Goal: Transaction & Acquisition: Purchase product/service

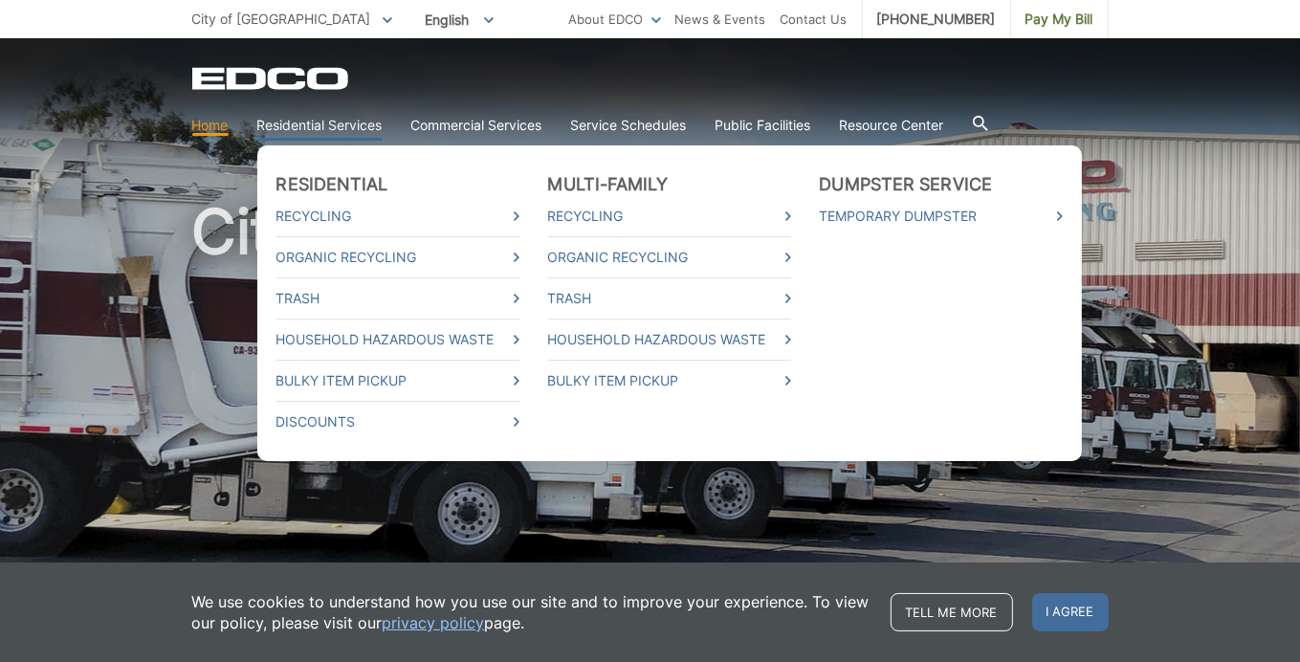
click at [313, 125] on link "Residential Services" at bounding box center [319, 125] width 125 height 21
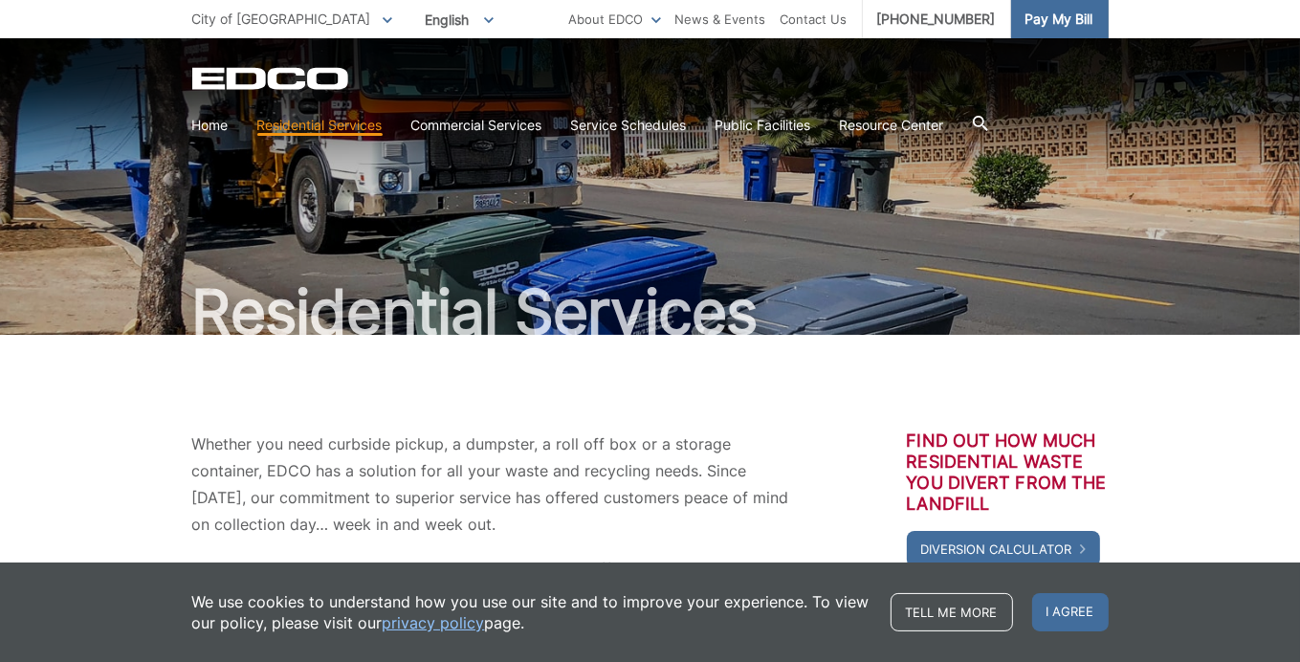
click at [1043, 21] on span "Pay My Bill" at bounding box center [1060, 19] width 68 height 21
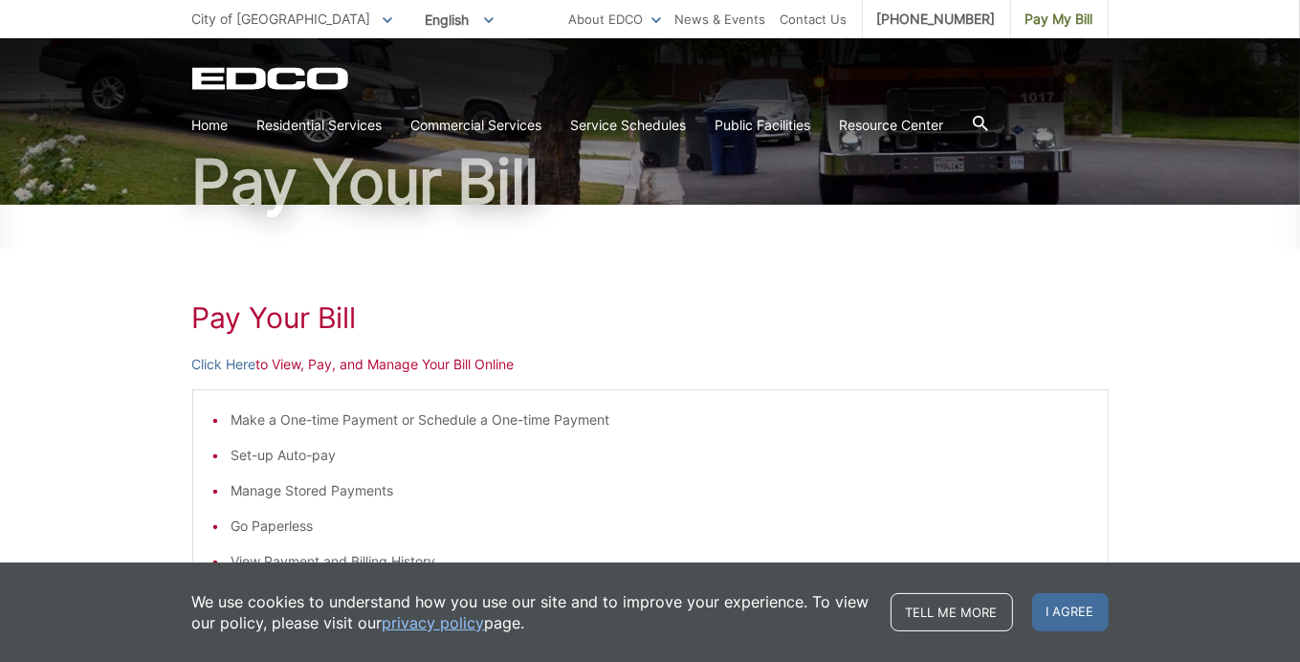
scroll to position [255, 0]
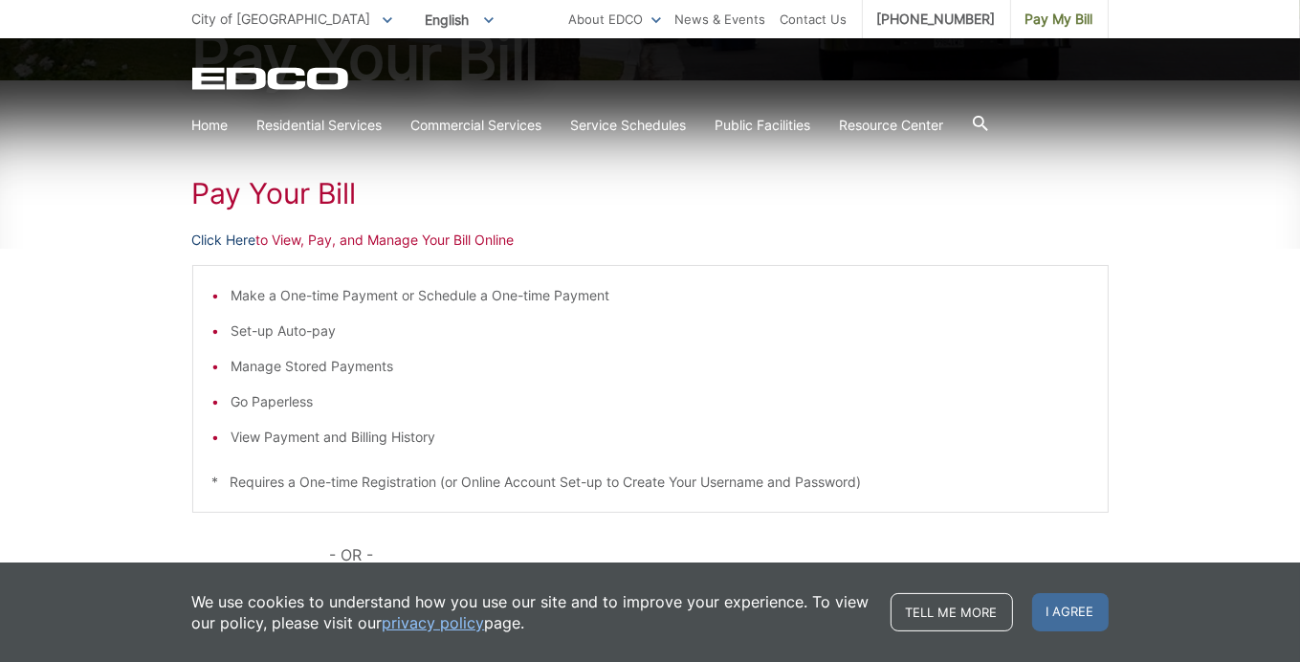
click at [237, 236] on link "Click Here" at bounding box center [224, 240] width 64 height 21
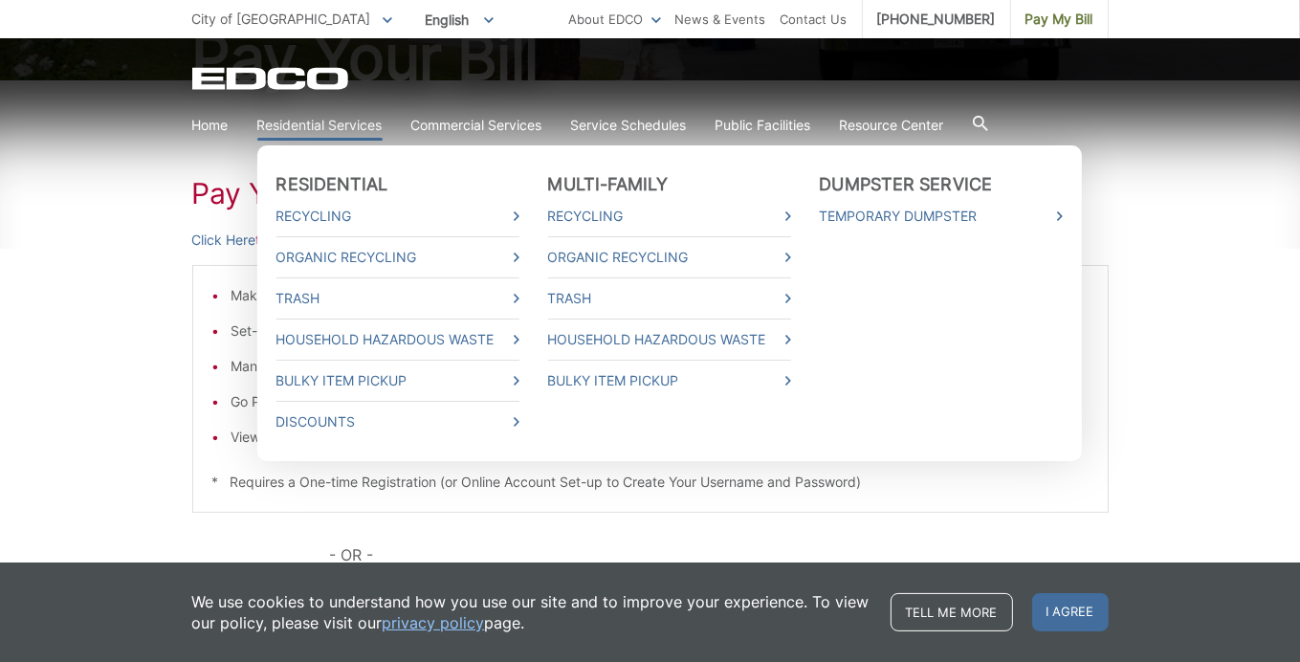
click at [337, 118] on link "Residential Services" at bounding box center [319, 125] width 125 height 21
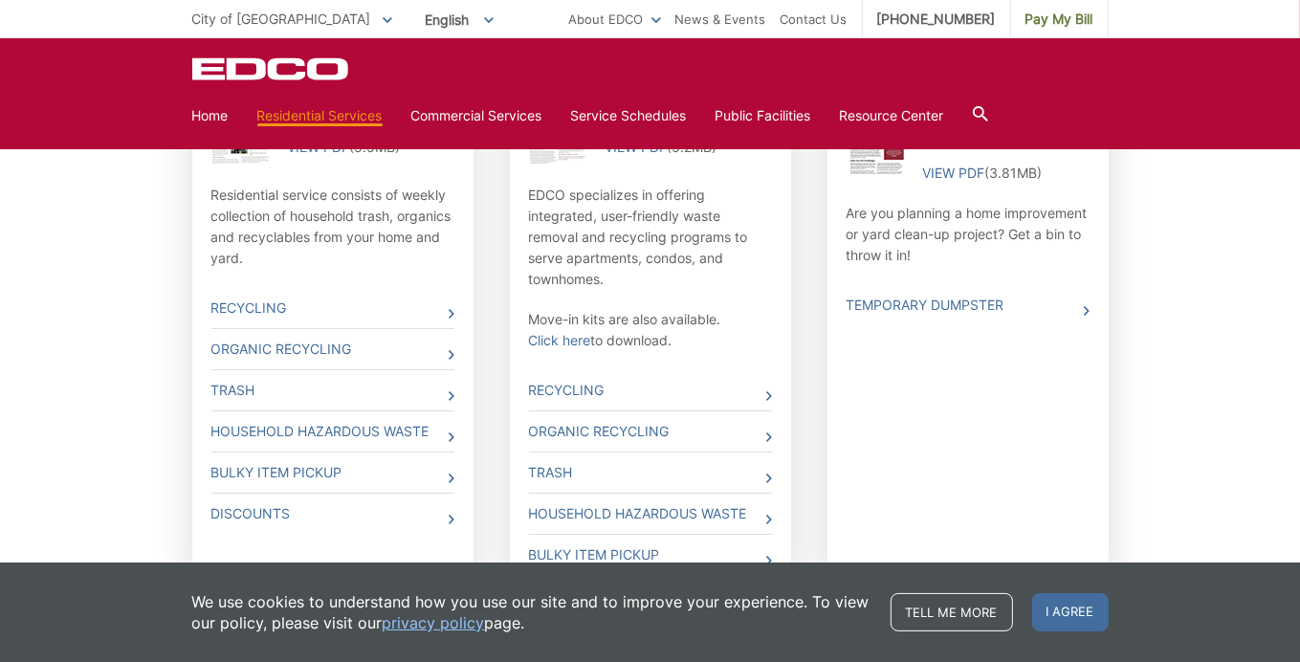
scroll to position [765, 0]
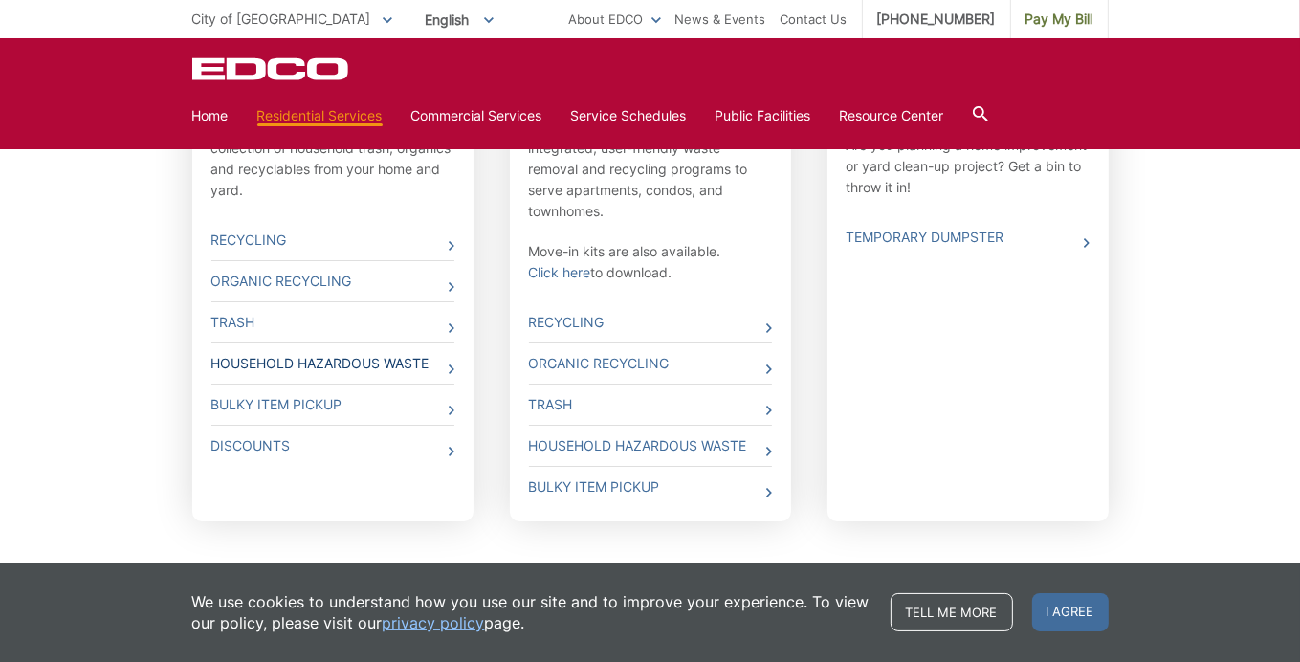
click at [451, 367] on icon at bounding box center [452, 370] width 6 height 10
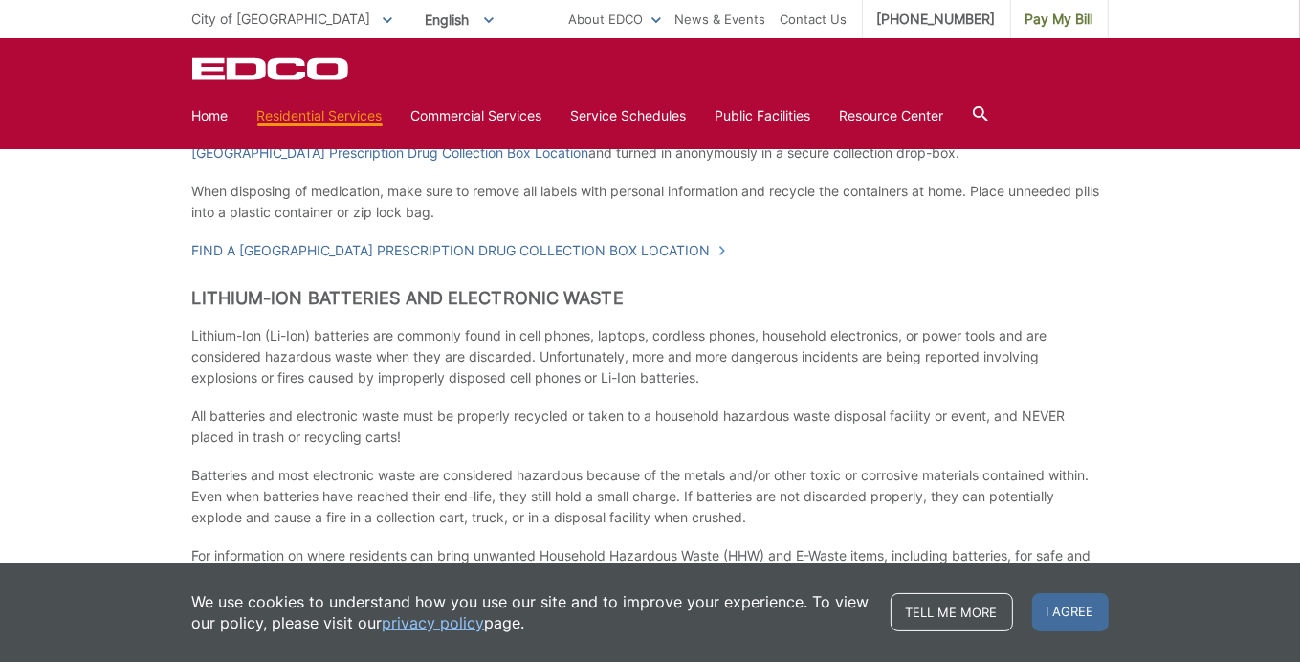
scroll to position [1279, 0]
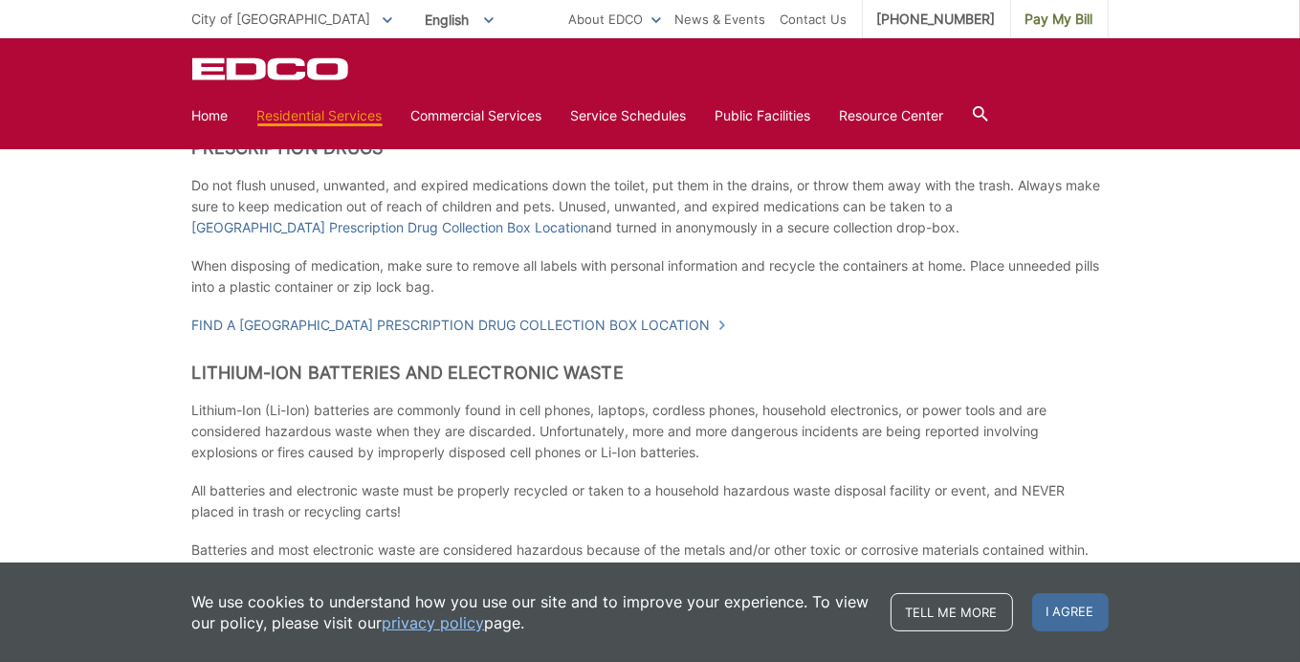
click at [1267, 261] on div "Household Hazardous Waste Where Can I Dispose of HHW? El Cajon residents may dr…" at bounding box center [650, 2] width 1300 height 1893
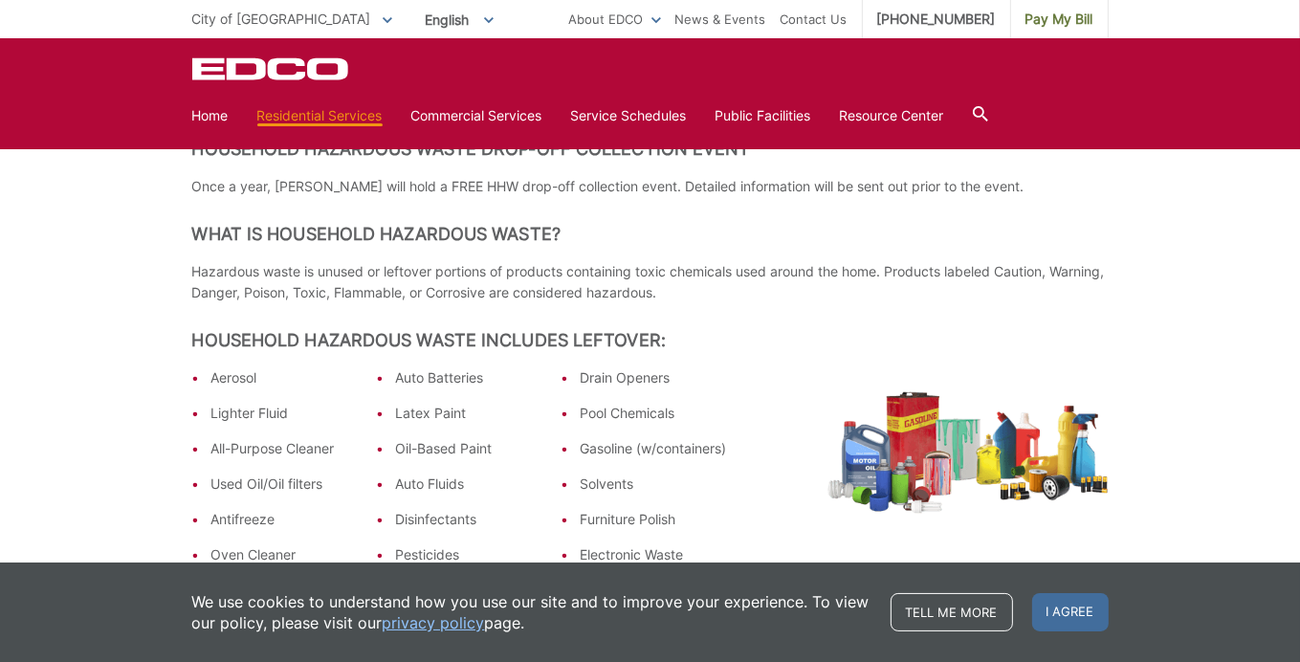
scroll to position [514, 0]
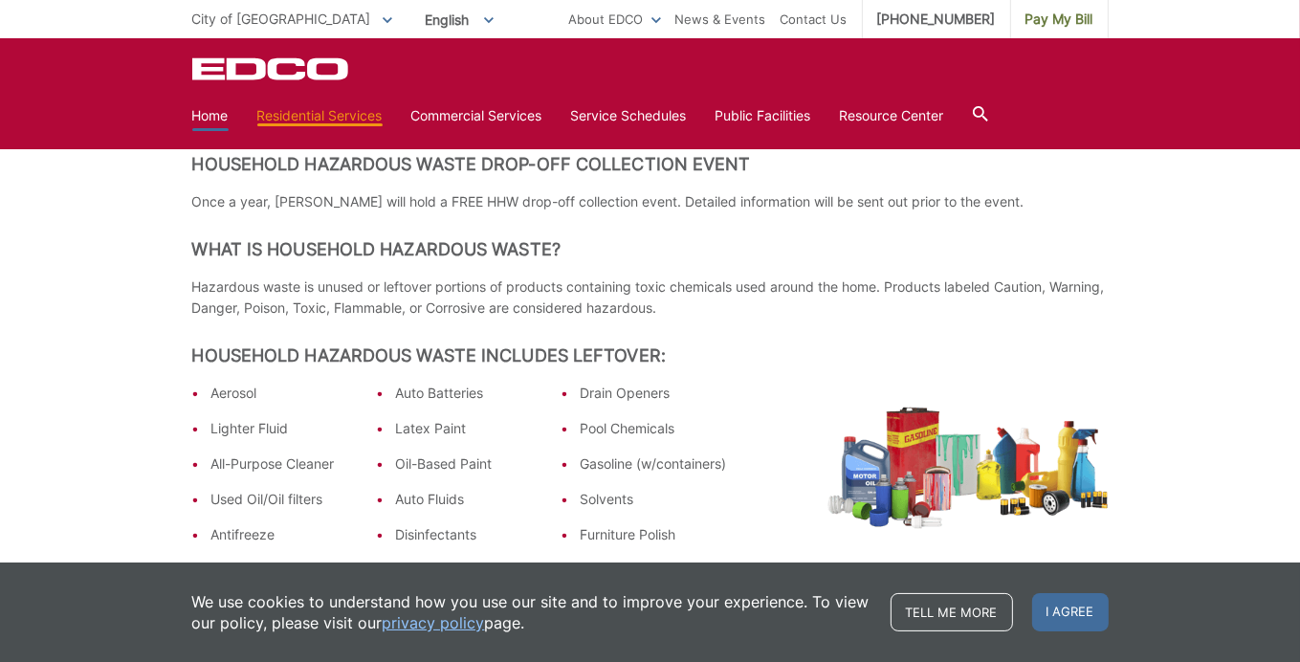
click at [211, 112] on link "Home" at bounding box center [210, 115] width 36 height 21
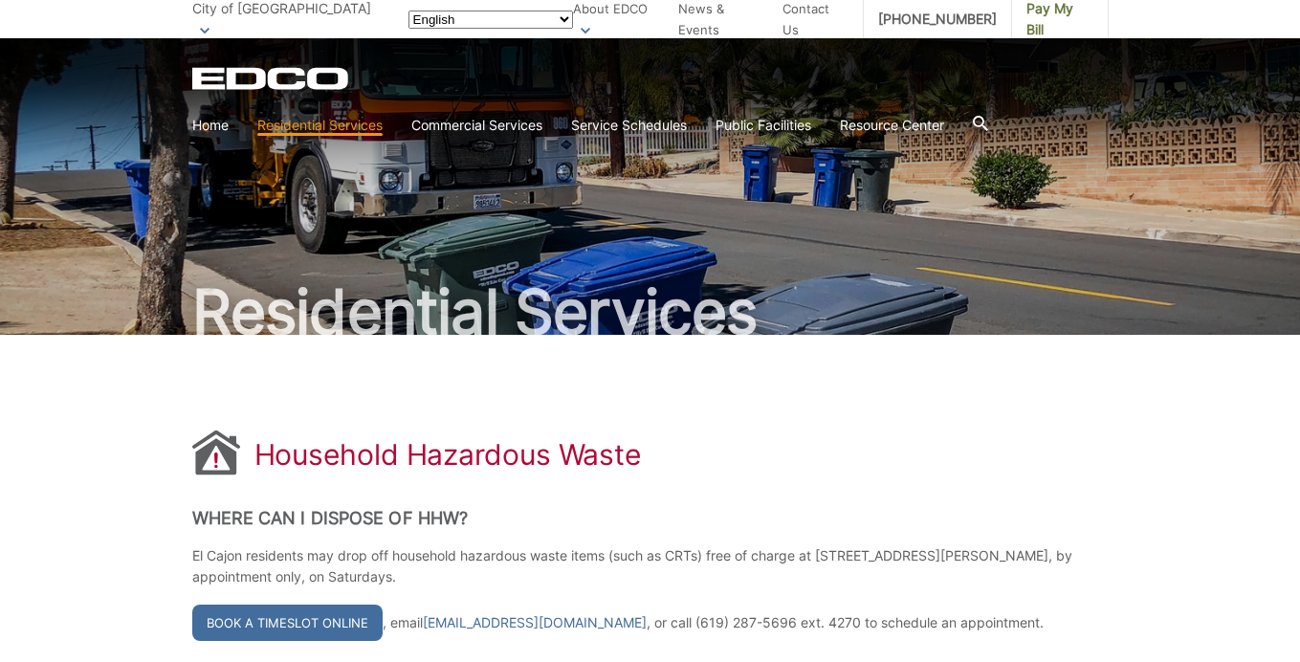
scroll to position [514, 0]
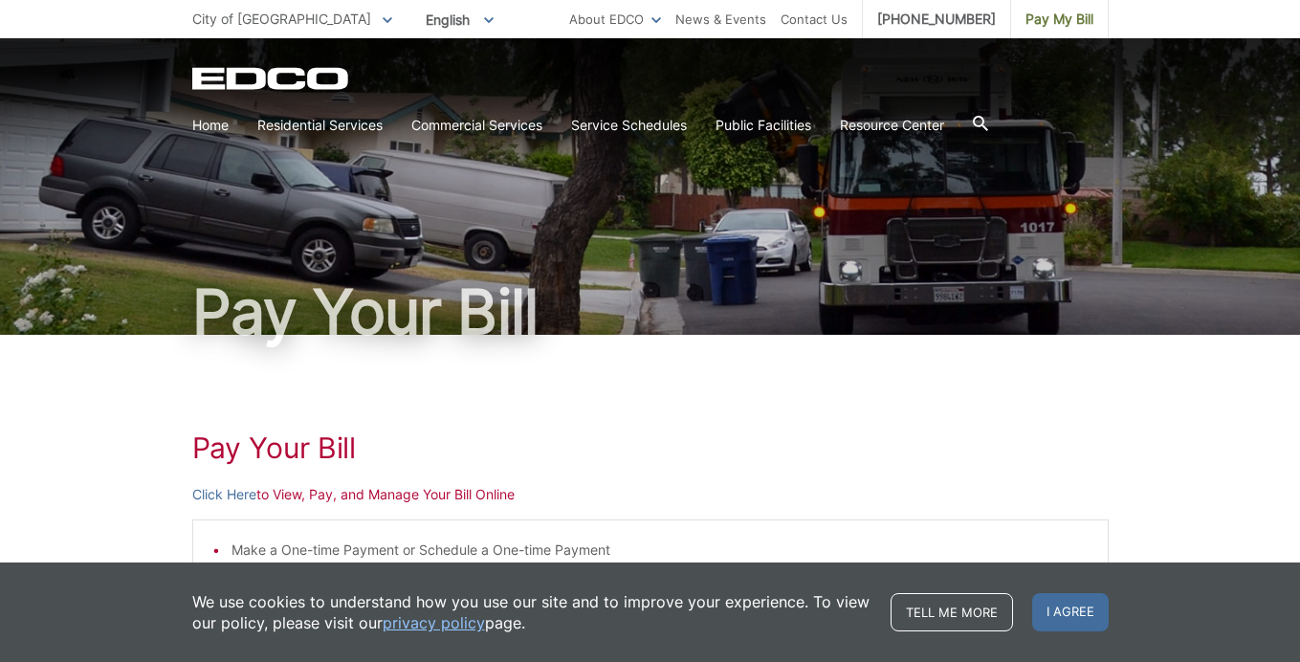
scroll to position [255, 0]
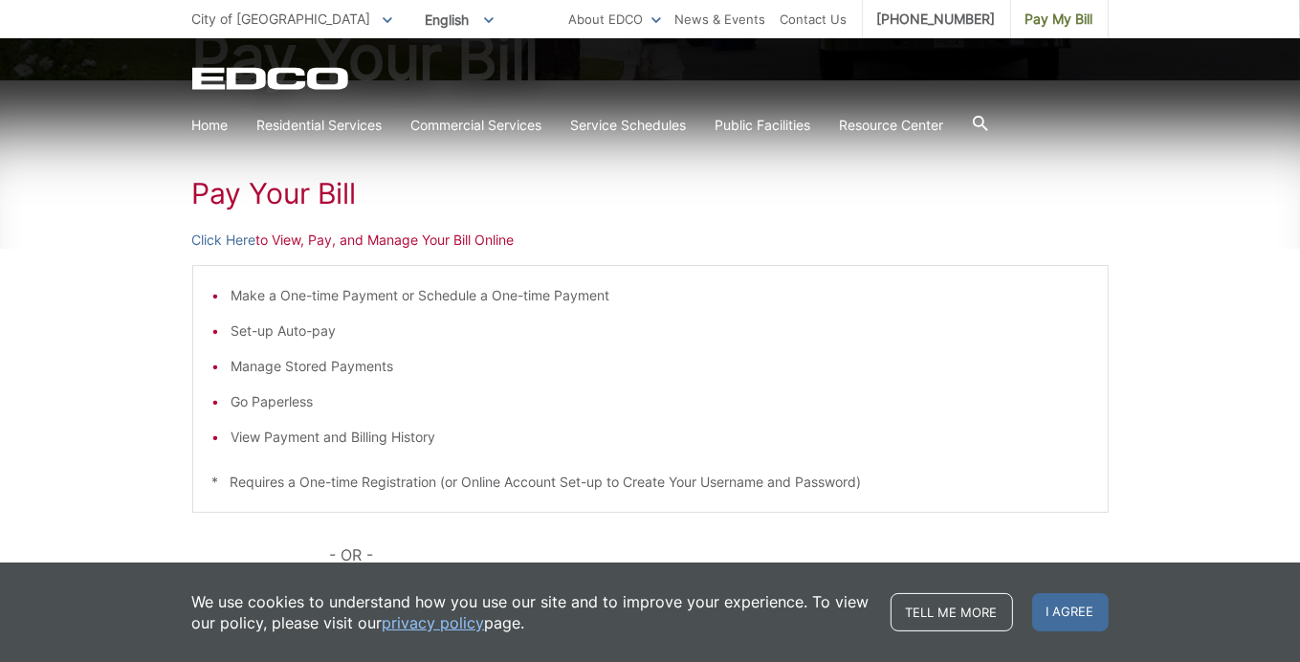
drag, startPoint x: 953, startPoint y: 23, endPoint x: 902, endPoint y: 297, distance: 278.3
click at [903, 299] on li "Make a One-time Payment or Schedule a One-time Payment" at bounding box center [660, 295] width 857 height 21
drag, startPoint x: 1064, startPoint y: 14, endPoint x: 1119, endPoint y: 439, distance: 428.3
click at [1119, 439] on div "Pay Your Bill Click Here to View, Pay, and Manage Your Bill Online Make a One-t…" at bounding box center [650, 465] width 1300 height 771
click at [1063, 21] on span "Pay My Bill" at bounding box center [1060, 19] width 68 height 21
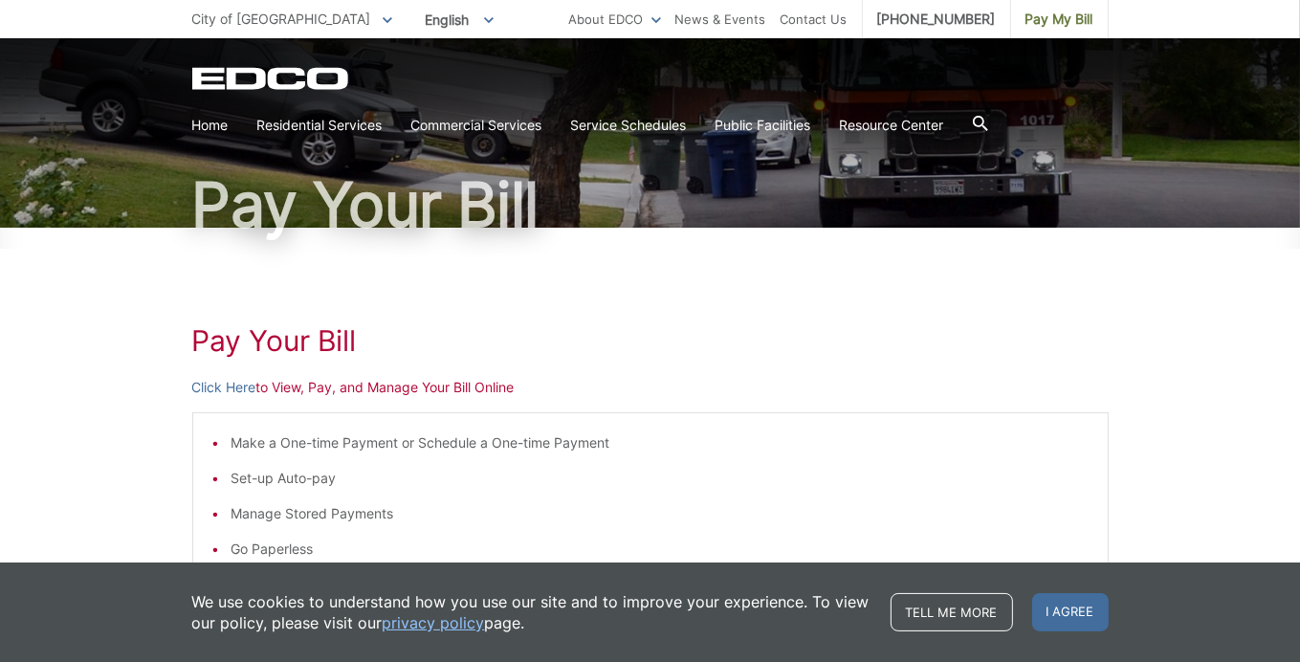
scroll to position [383, 0]
